Goal: Task Accomplishment & Management: Manage account settings

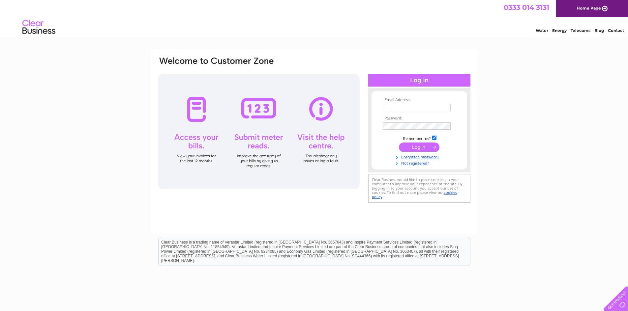
type input "[EMAIL_ADDRESS][PERSON_NAME][PERSON_NAME][DOMAIN_NAME]"
click at [431, 149] on input "submit" at bounding box center [419, 147] width 41 height 9
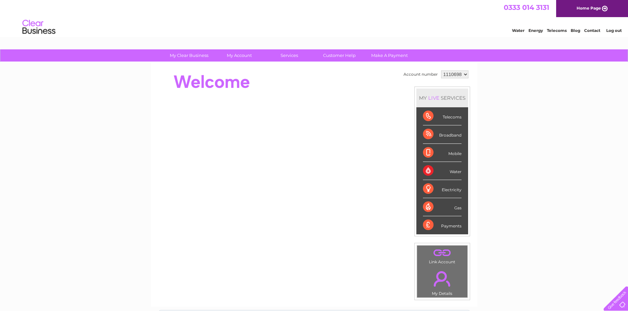
click at [610, 32] on link "Log out" at bounding box center [613, 30] width 15 height 5
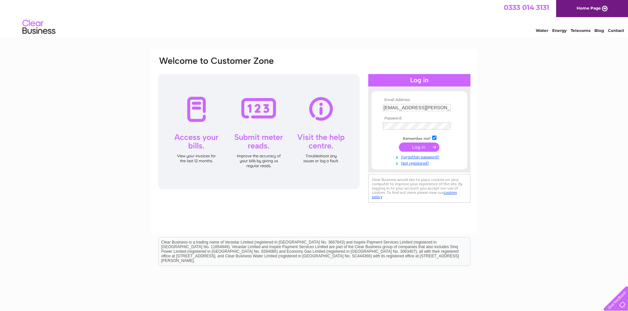
click at [439, 107] on input "[EMAIL_ADDRESS][PERSON_NAME][PERSON_NAME][DOMAIN_NAME]" at bounding box center [417, 107] width 68 height 7
type input "[EMAIL_ADDRESS][PERSON_NAME][PERSON_NAME][DOMAIN_NAME]"
click at [427, 145] on input "submit" at bounding box center [419, 147] width 41 height 9
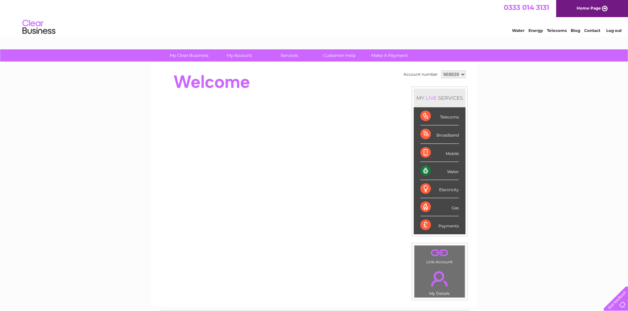
click at [614, 31] on link "Log out" at bounding box center [613, 30] width 15 height 5
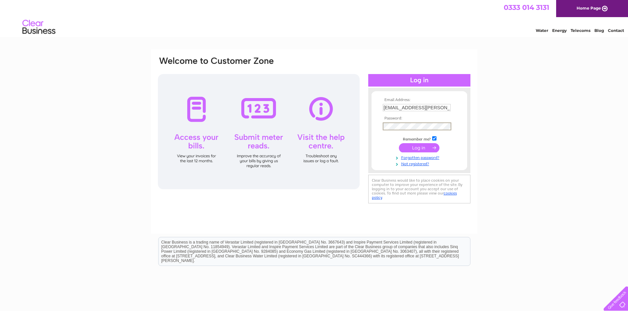
type input "invoices@ross-liddell.com"
click at [427, 148] on input "submit" at bounding box center [419, 147] width 41 height 9
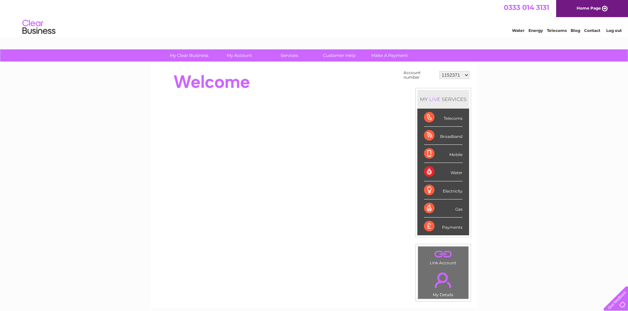
click at [610, 31] on link "Log out" at bounding box center [613, 30] width 15 height 5
